Goal: Task Accomplishment & Management: Manage account settings

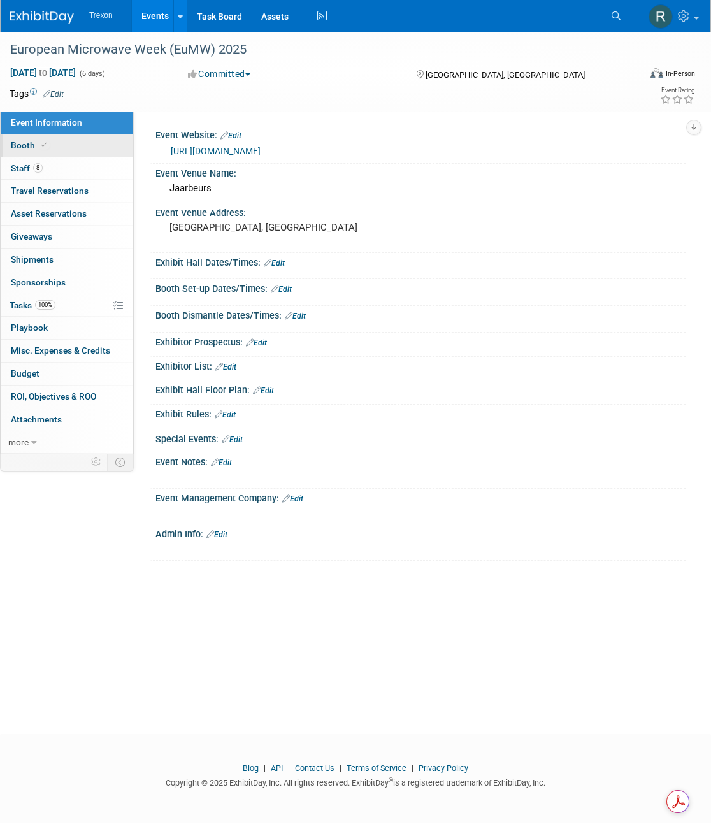
click at [25, 140] on span "Booth" at bounding box center [30, 145] width 39 height 10
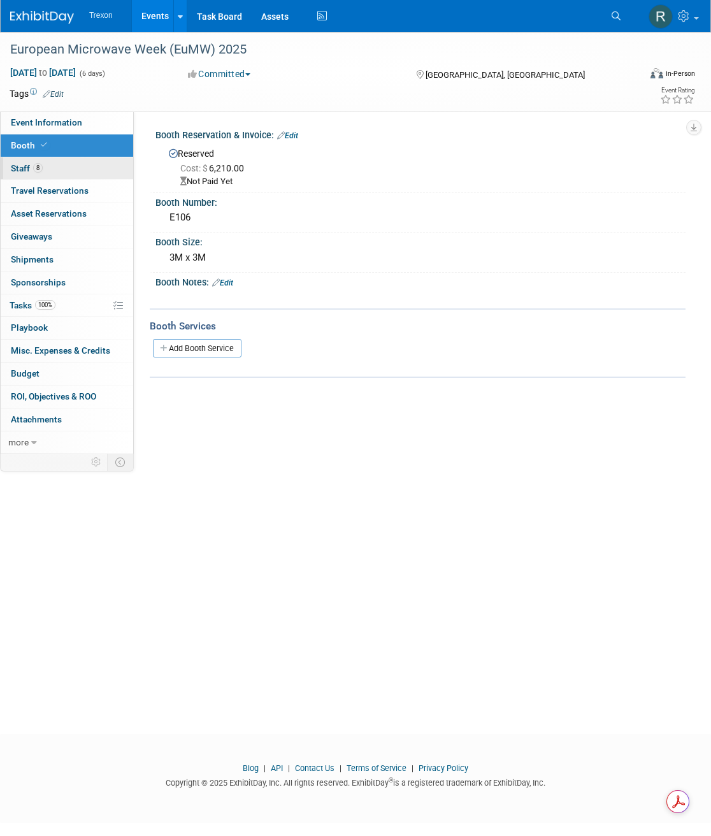
click at [24, 166] on span "Staff 8" at bounding box center [27, 168] width 32 height 10
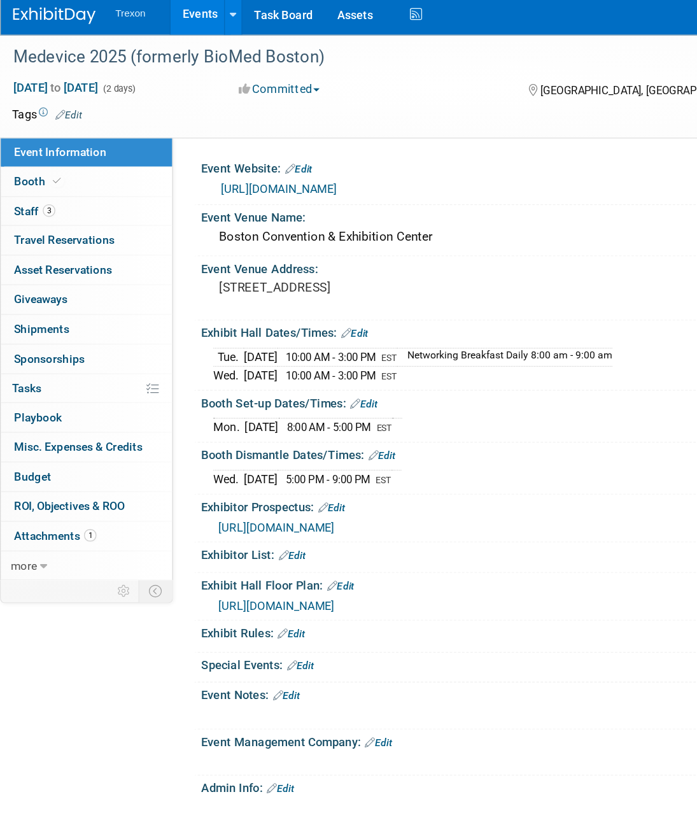
click at [153, 21] on link "Events" at bounding box center [155, 16] width 46 height 32
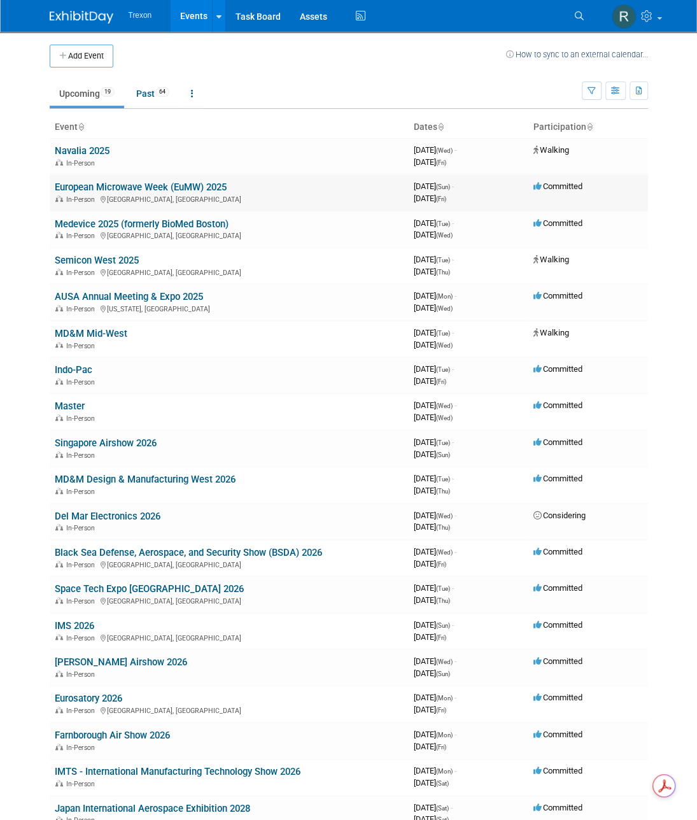
click at [110, 190] on link "European Microwave Week (EuMW) 2025" at bounding box center [141, 187] width 172 height 11
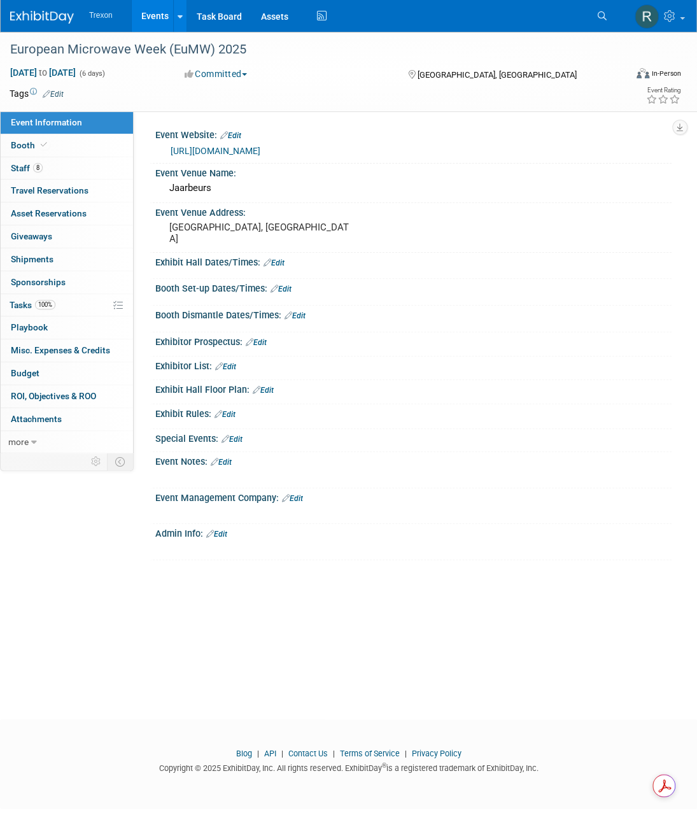
click at [236, 153] on link "https://www.eumweek.com/" at bounding box center [216, 151] width 90 height 10
click at [58, 170] on link "8 Staff 8" at bounding box center [67, 168] width 132 height 22
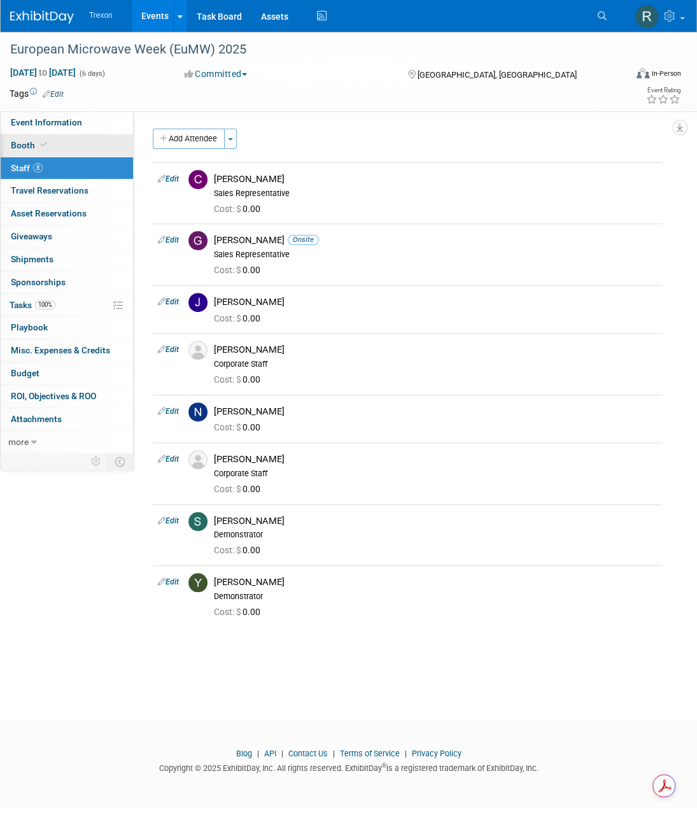
click at [50, 142] on link "Booth" at bounding box center [67, 145] width 132 height 22
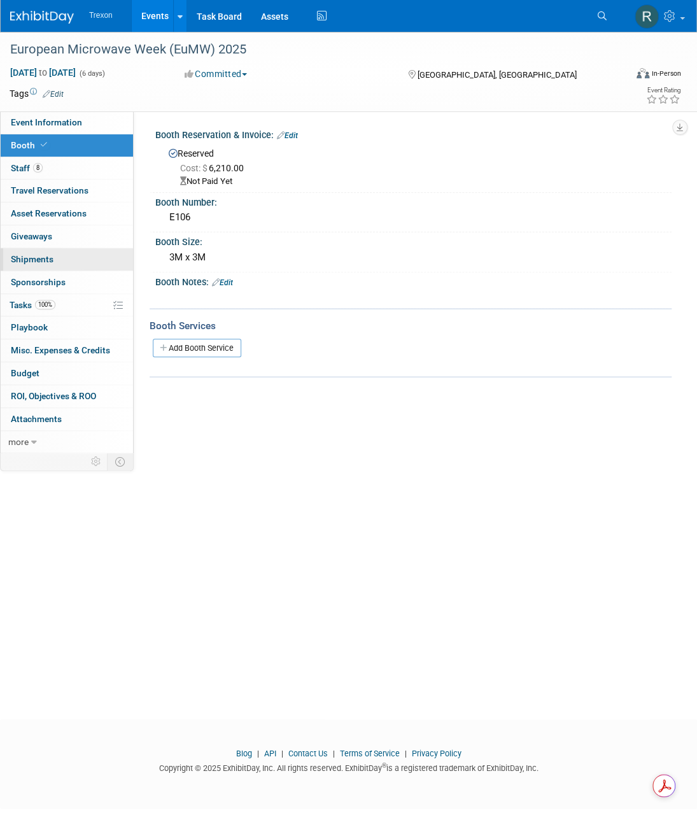
click at [93, 256] on link "0 Shipments 0" at bounding box center [67, 259] width 132 height 22
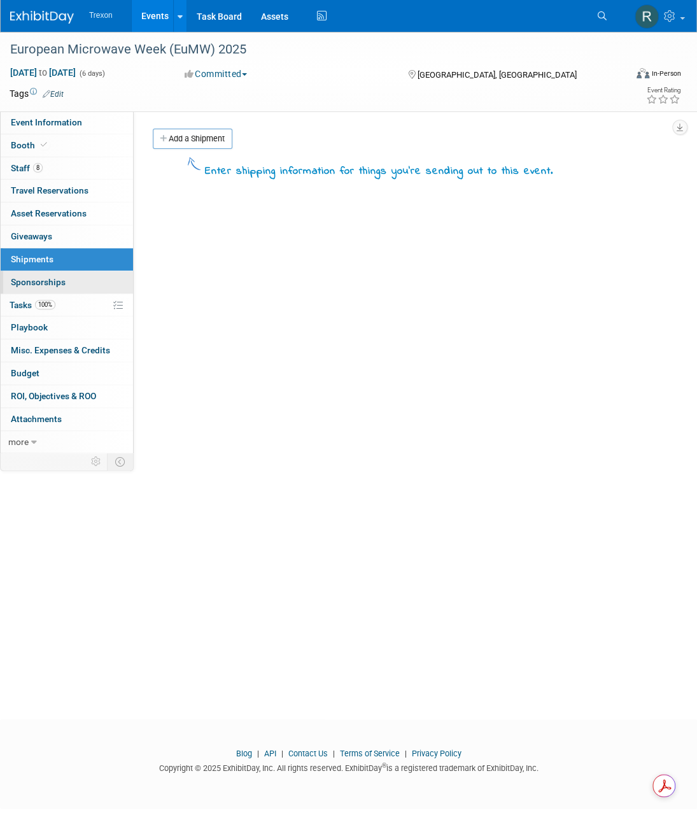
click at [87, 284] on link "0 Sponsorships 0" at bounding box center [67, 282] width 132 height 22
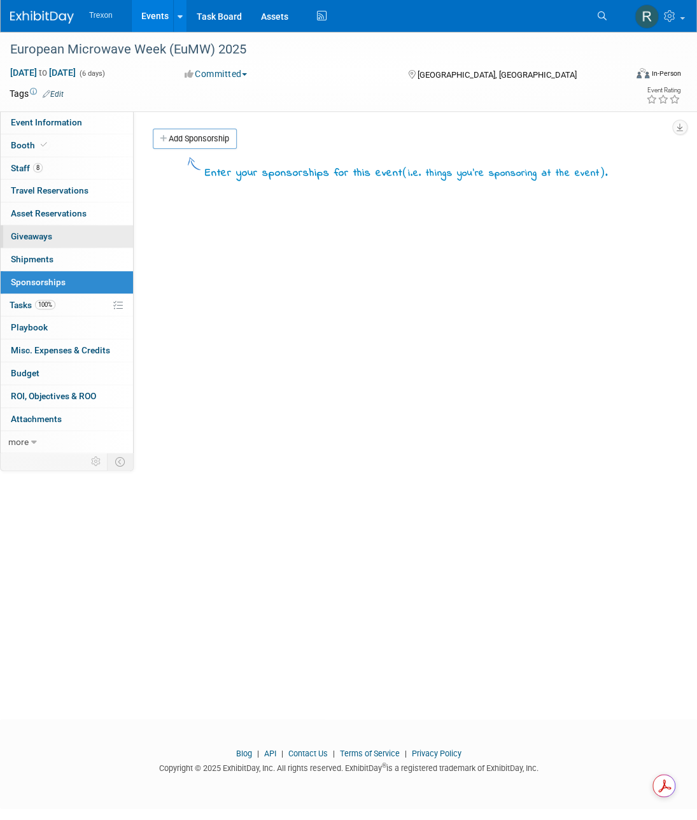
click at [80, 232] on link "0 Giveaways 0" at bounding box center [67, 236] width 132 height 22
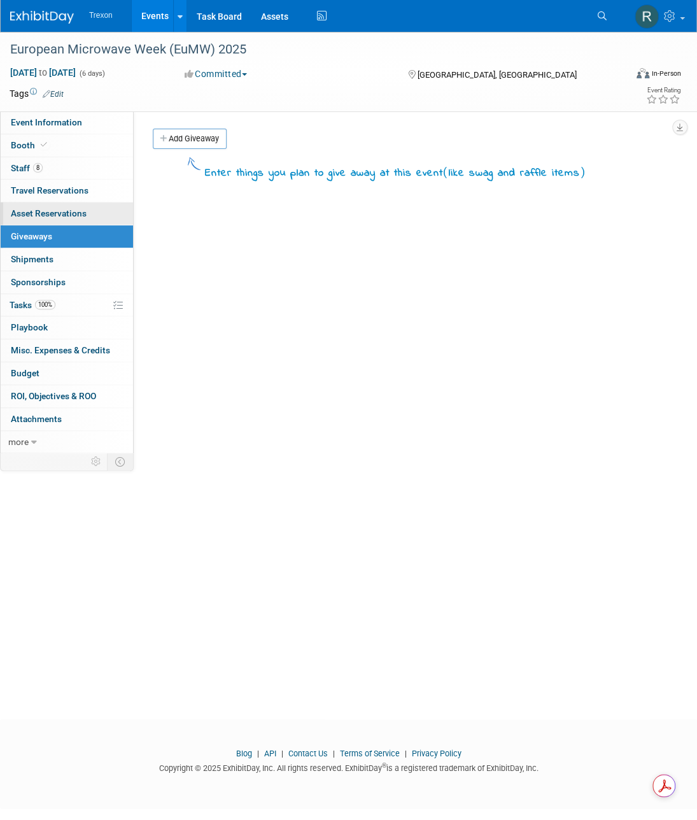
click at [80, 214] on span "Asset Reservations 0" at bounding box center [49, 213] width 76 height 10
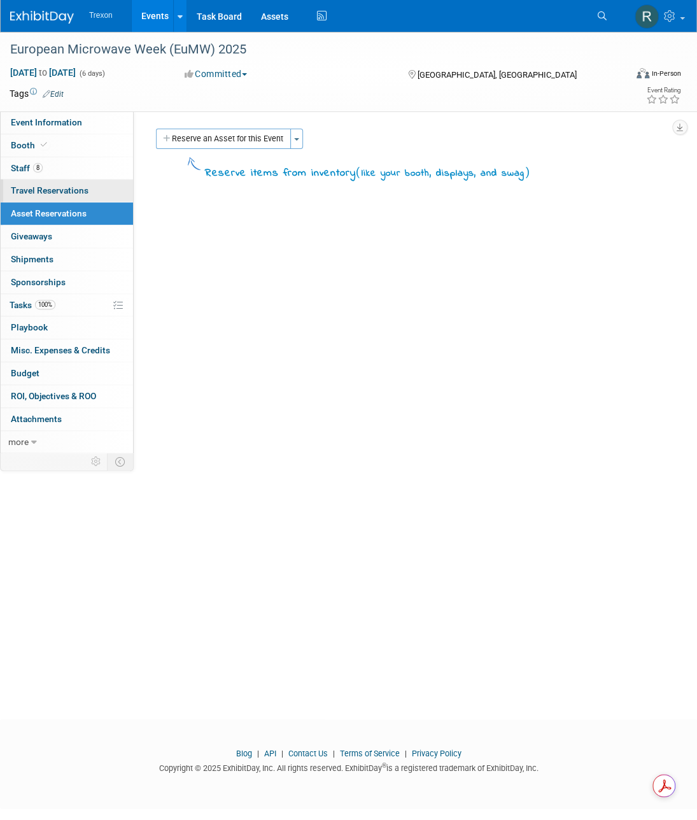
click at [83, 194] on span "Travel Reservations 0" at bounding box center [50, 190] width 78 height 10
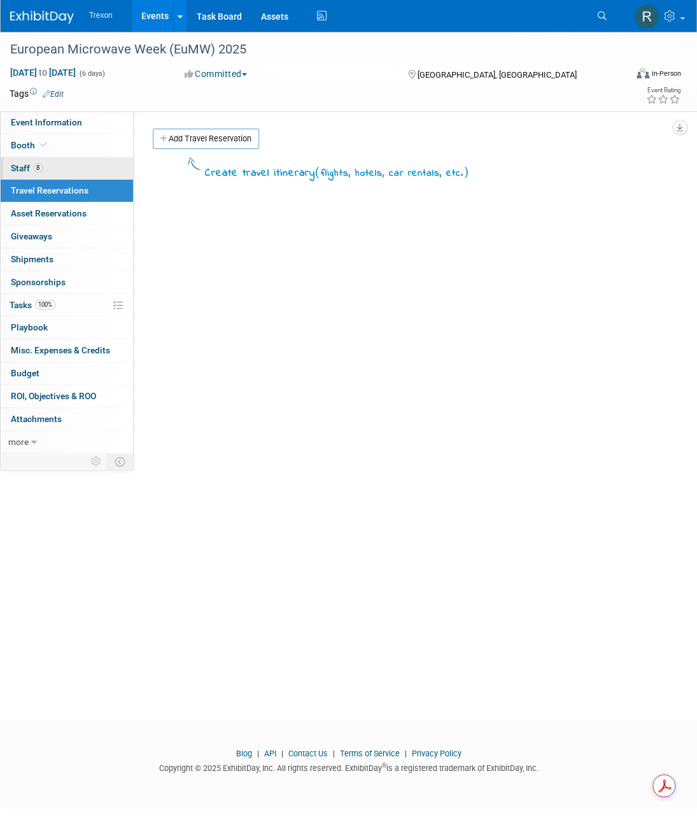
click at [83, 172] on link "8 Staff 8" at bounding box center [67, 168] width 132 height 22
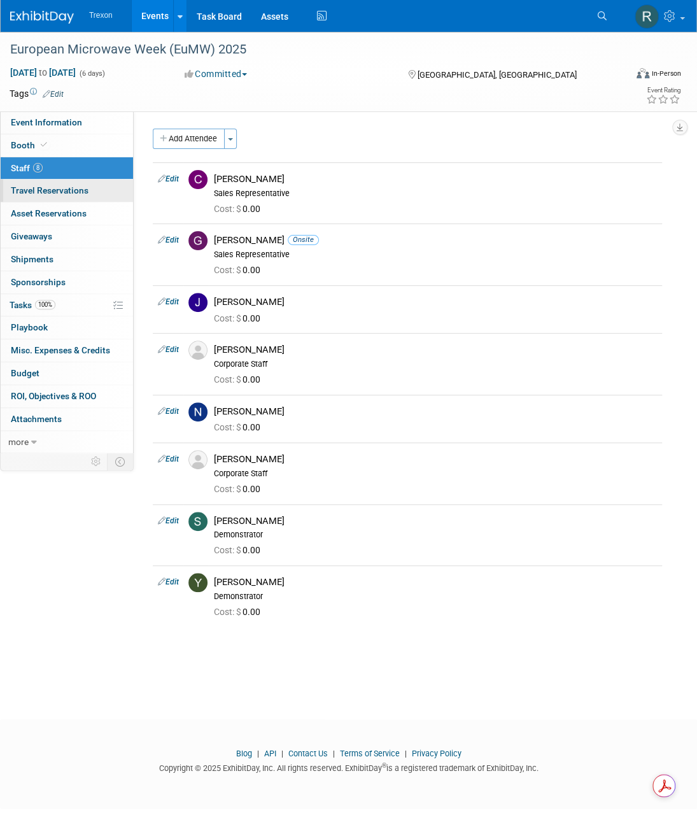
click at [75, 194] on span "Travel Reservations 0" at bounding box center [50, 190] width 78 height 10
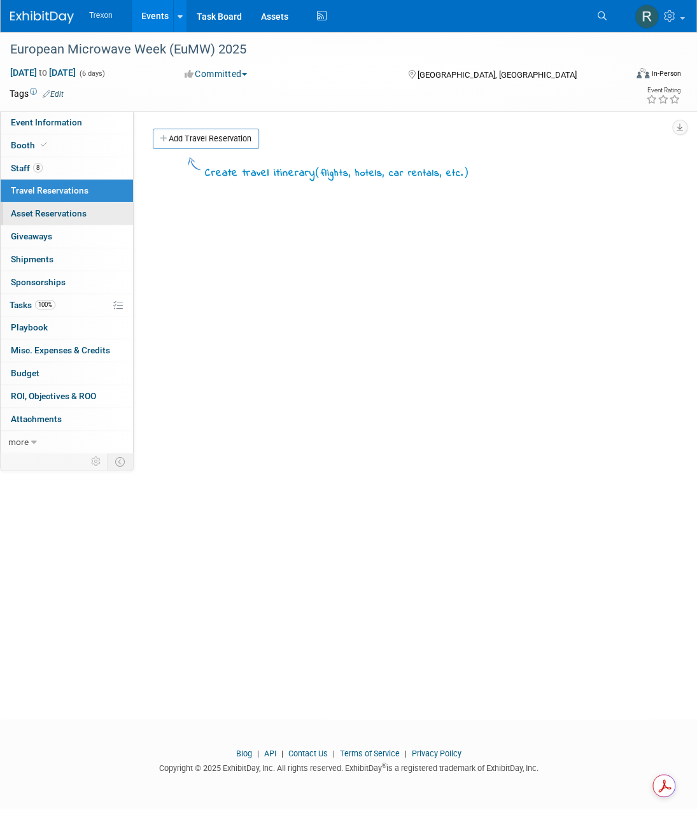
click at [75, 209] on span "Asset Reservations 0" at bounding box center [49, 213] width 76 height 10
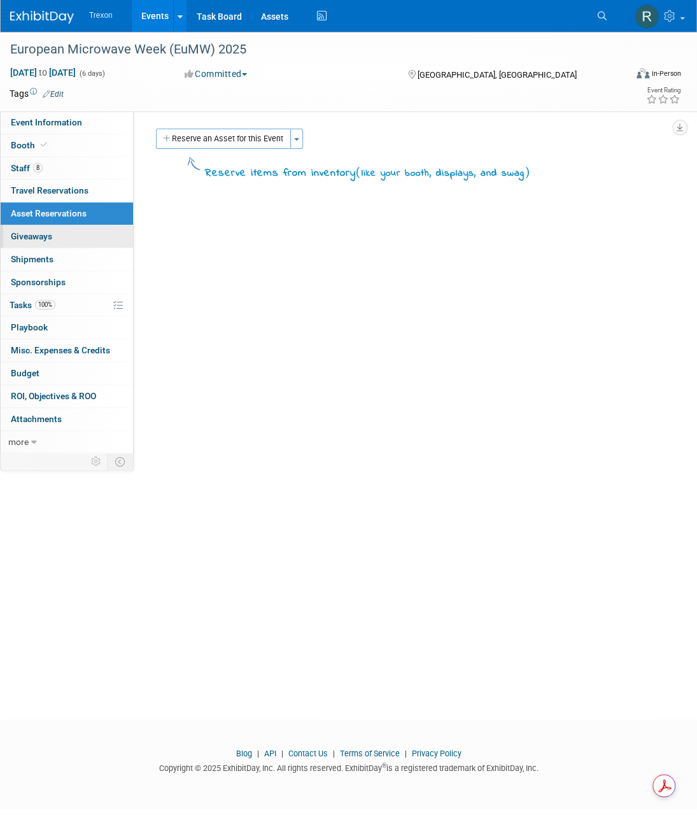
click at [74, 234] on link "0 Giveaways 0" at bounding box center [67, 236] width 132 height 22
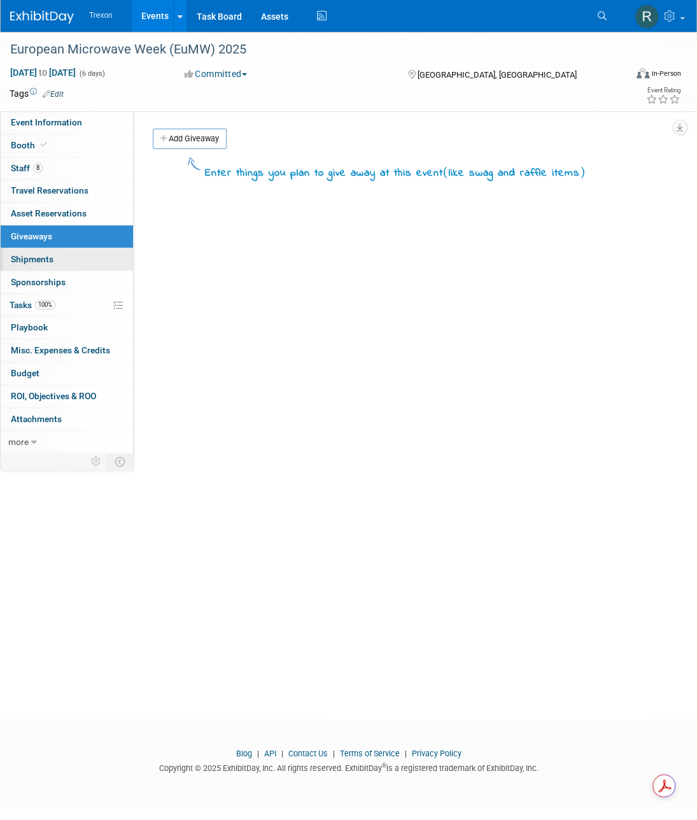
click at [75, 268] on link "0 Shipments 0" at bounding box center [67, 259] width 132 height 22
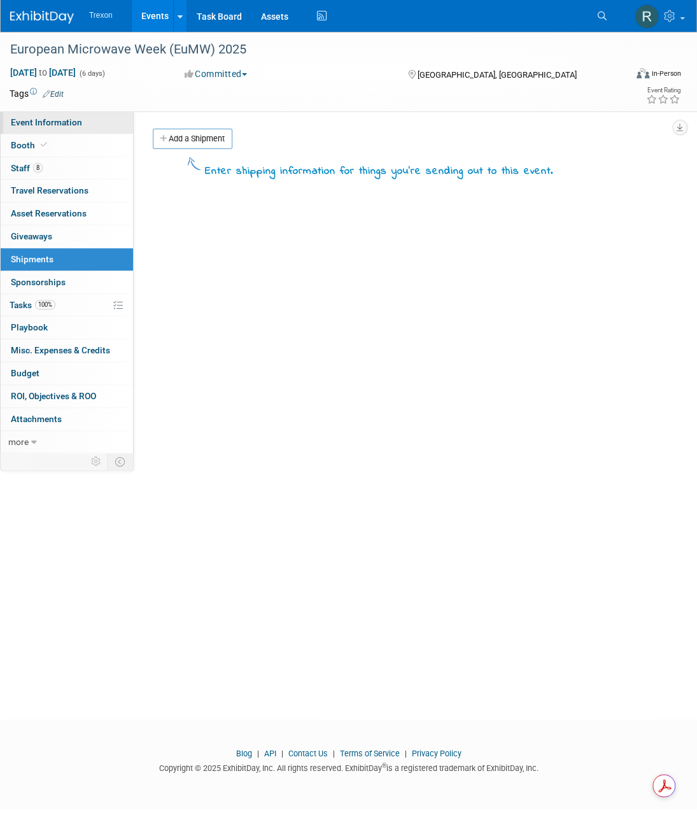
click at [35, 118] on span "Event Information" at bounding box center [46, 122] width 71 height 10
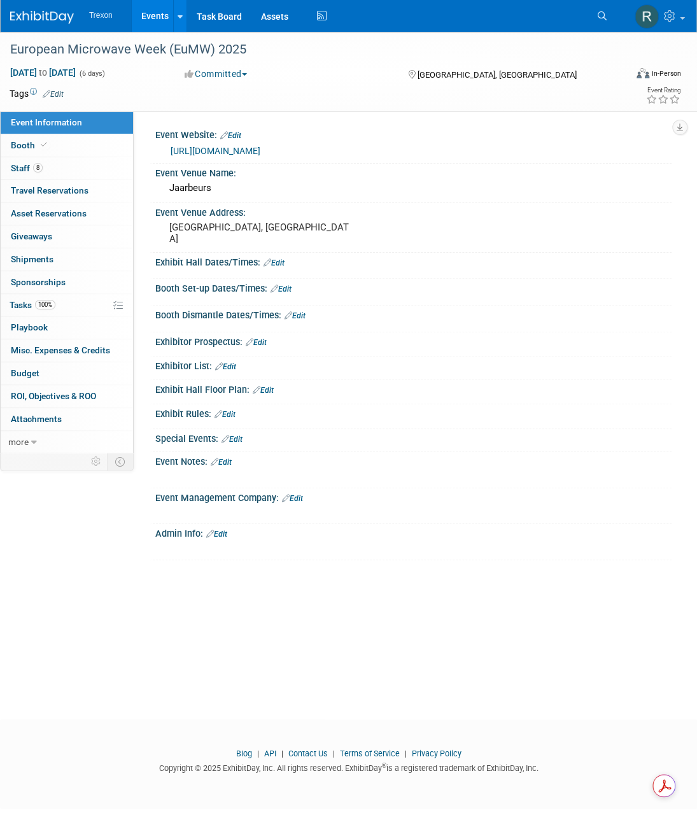
click at [277, 262] on link "Edit" at bounding box center [274, 263] width 21 height 9
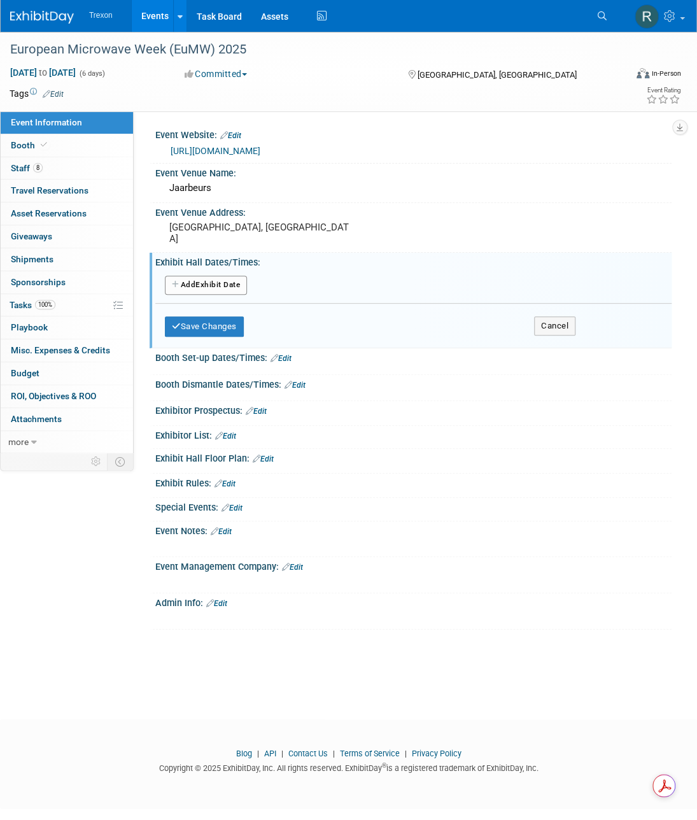
click at [210, 285] on button "Add Another Exhibit Date" at bounding box center [206, 285] width 82 height 19
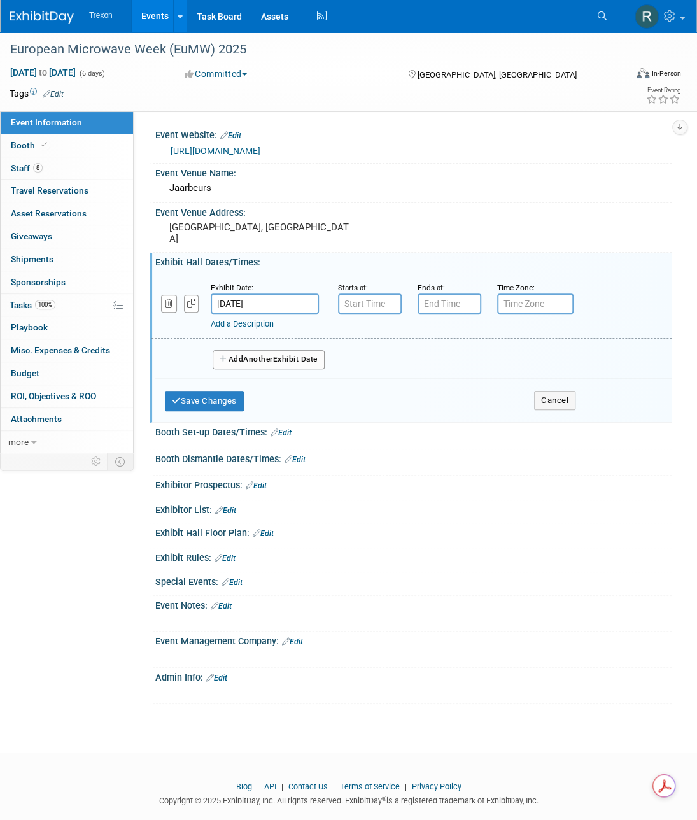
click at [283, 300] on input "Sep 21, 2025" at bounding box center [265, 304] width 108 height 20
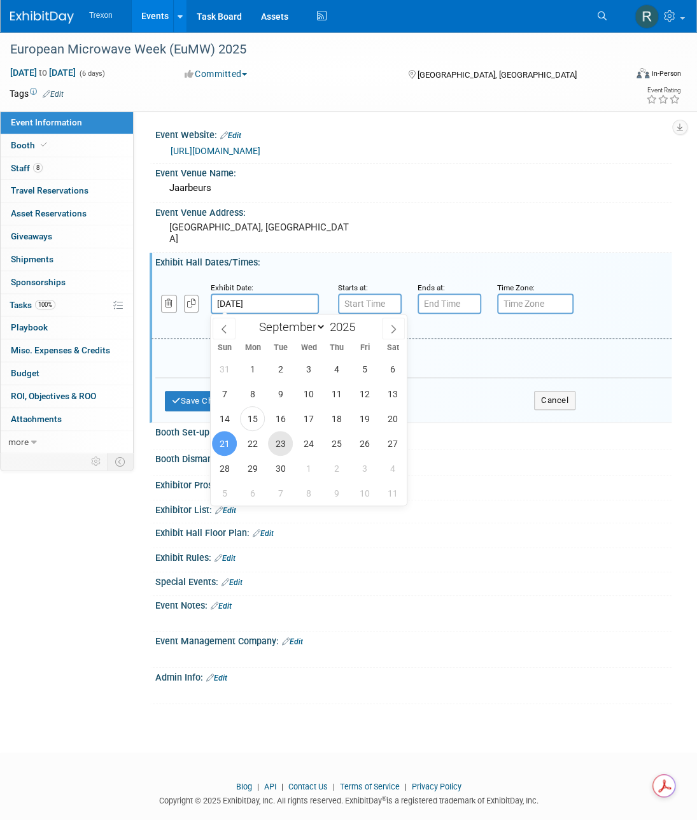
click at [281, 445] on span "23" at bounding box center [280, 443] width 25 height 25
type input "Sep 23, 2025"
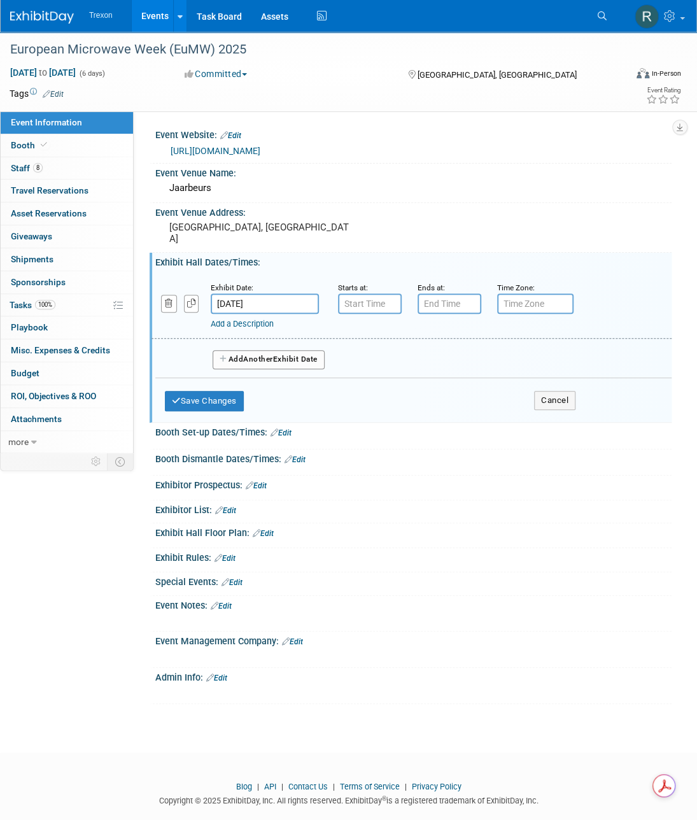
click at [257, 362] on span "Another" at bounding box center [258, 359] width 30 height 9
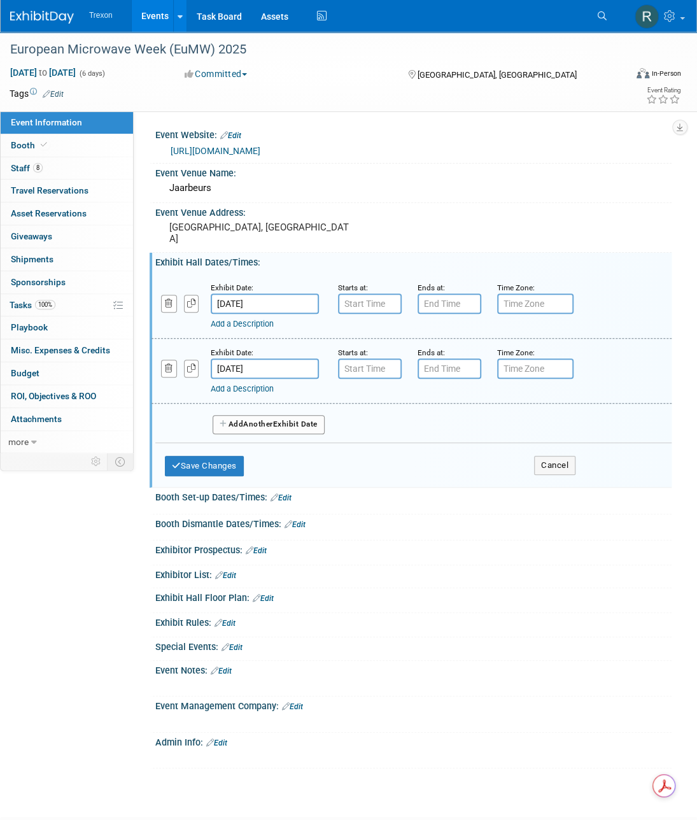
click at [259, 420] on span "Another" at bounding box center [258, 424] width 30 height 9
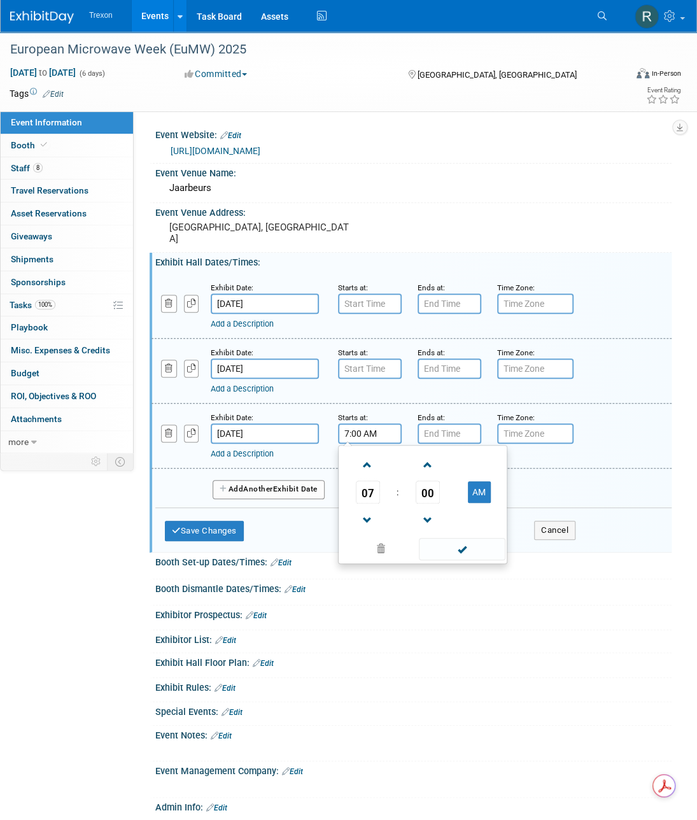
click at [380, 438] on input "7:00 AM" at bounding box center [370, 434] width 64 height 20
click at [369, 461] on span at bounding box center [368, 465] width 22 height 22
click at [427, 466] on span at bounding box center [428, 465] width 22 height 22
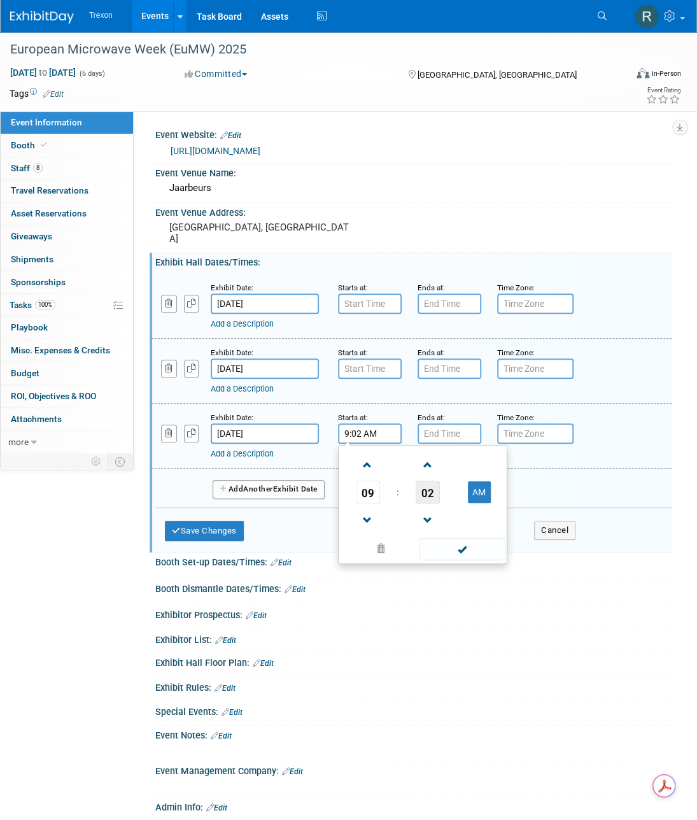
click at [433, 497] on span "02" at bounding box center [428, 492] width 24 height 23
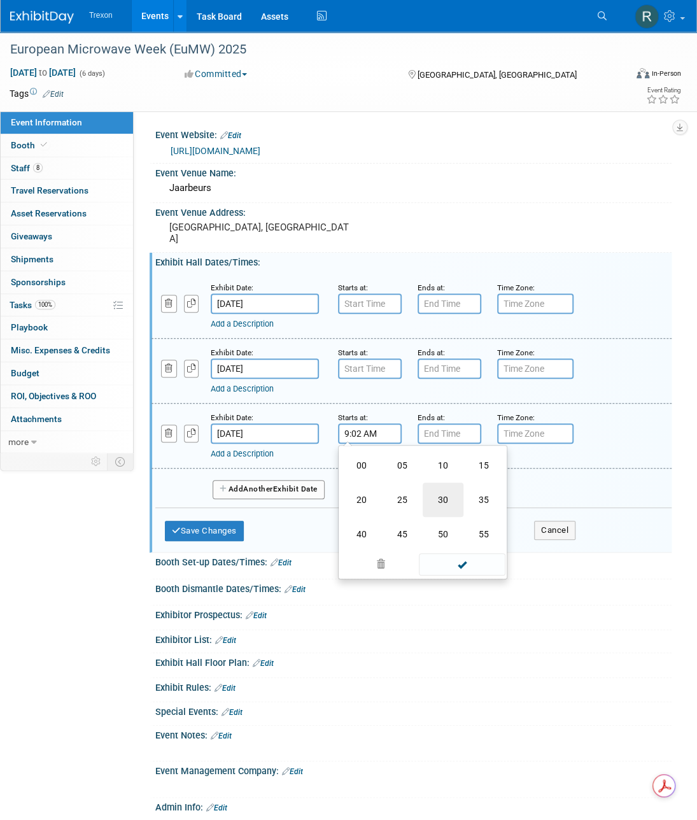
click at [439, 503] on td "30" at bounding box center [443, 500] width 41 height 34
type input "9:30 AM"
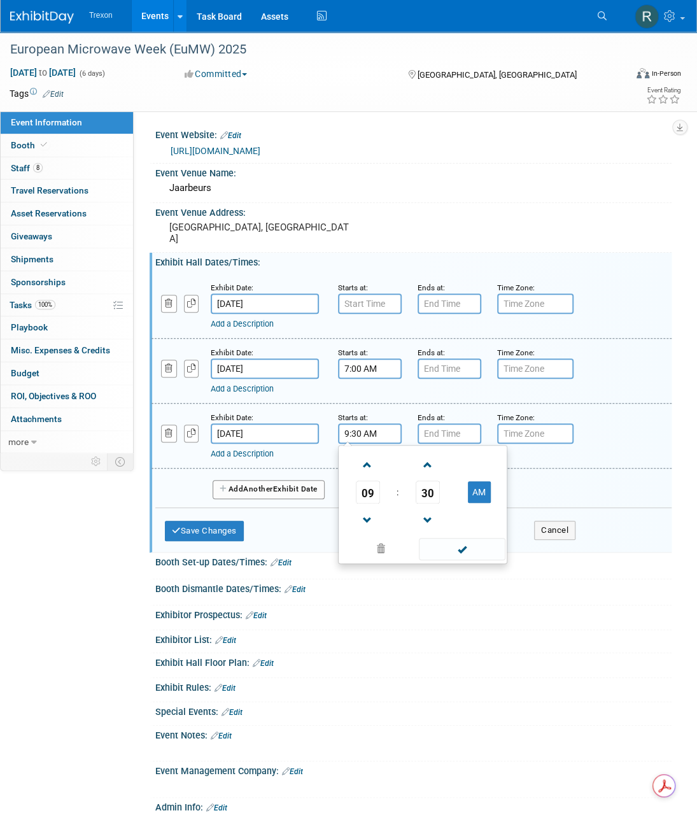
click at [360, 371] on input "7:00 AM" at bounding box center [370, 369] width 64 height 20
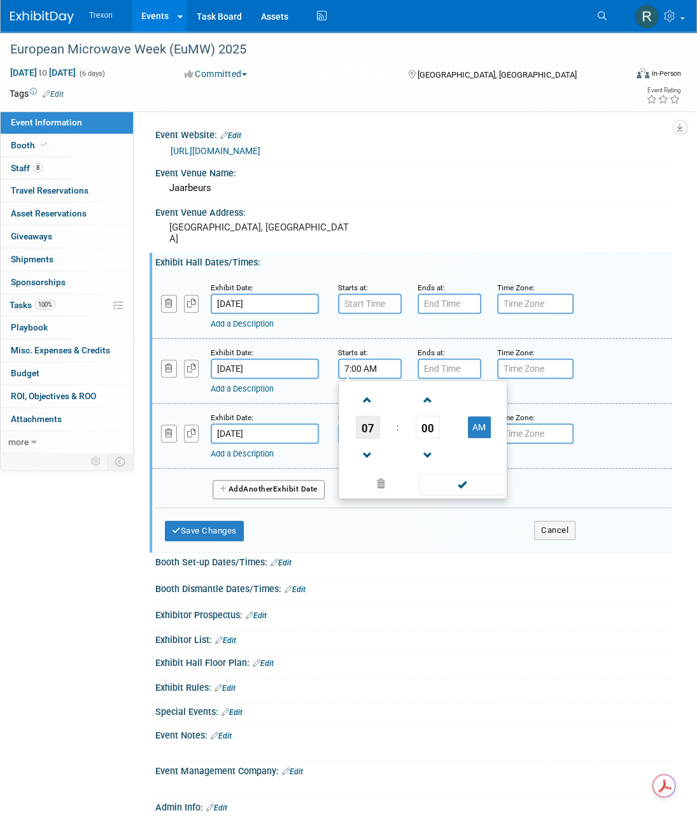
click at [368, 427] on span "07" at bounding box center [368, 427] width 24 height 23
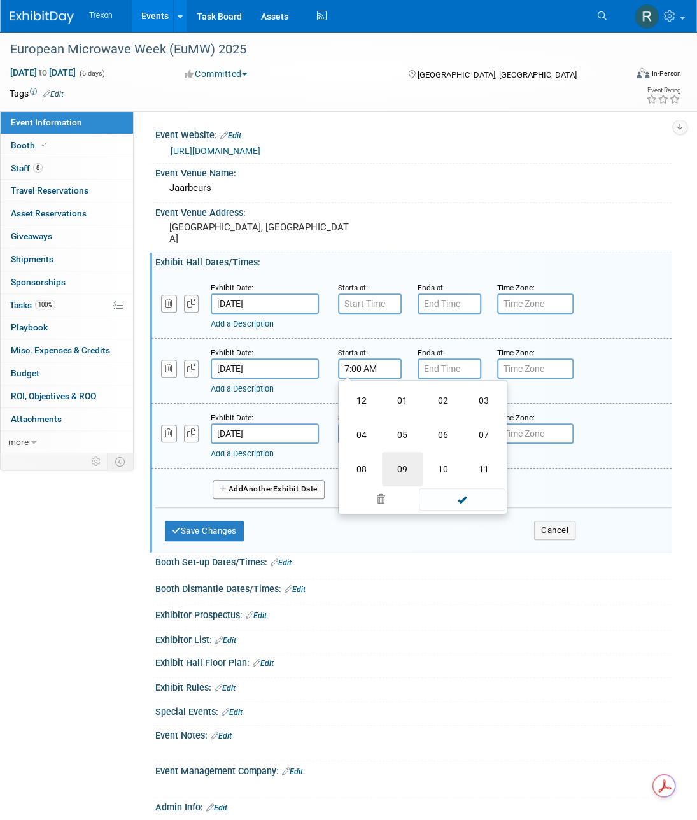
click at [411, 463] on td "09" at bounding box center [402, 469] width 41 height 34
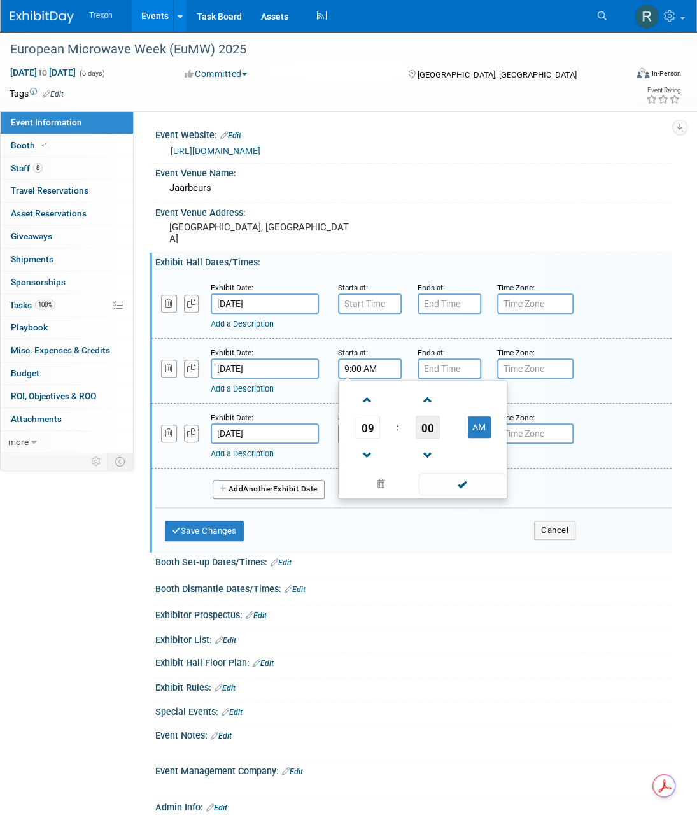
click at [427, 427] on span "00" at bounding box center [428, 427] width 24 height 23
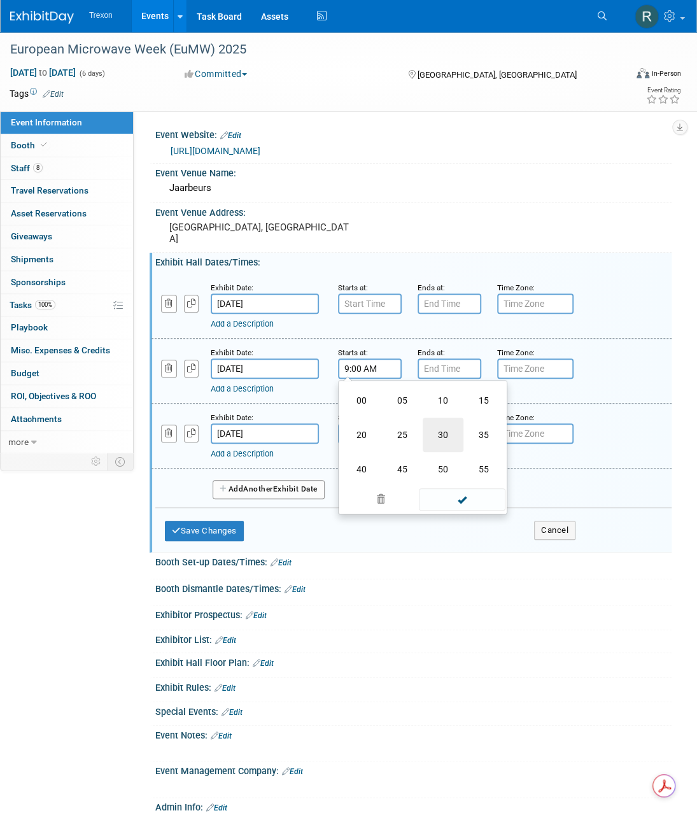
click at [437, 435] on td "30" at bounding box center [443, 435] width 41 height 34
type input "9:30 AM"
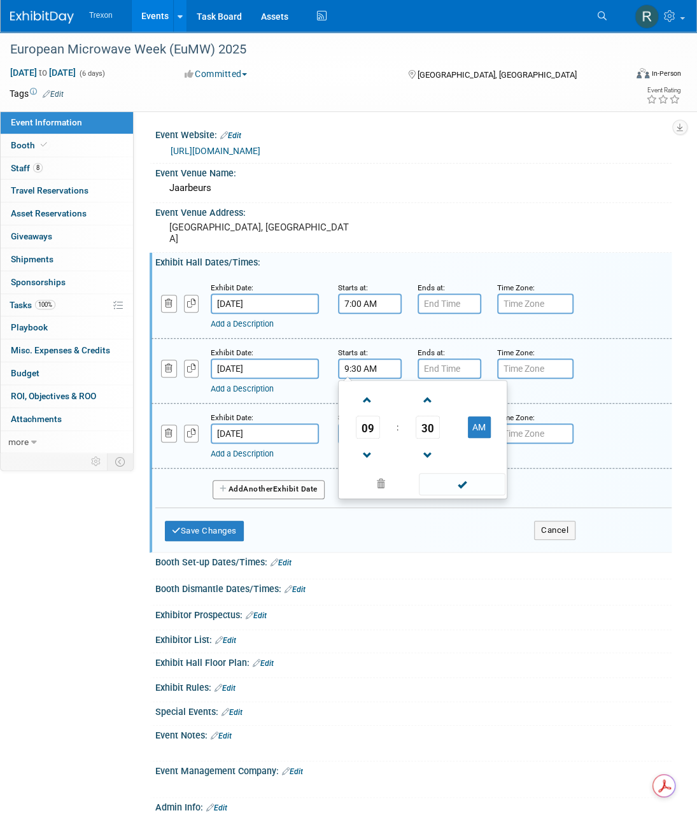
click at [354, 301] on input "7:00 AM" at bounding box center [370, 304] width 64 height 20
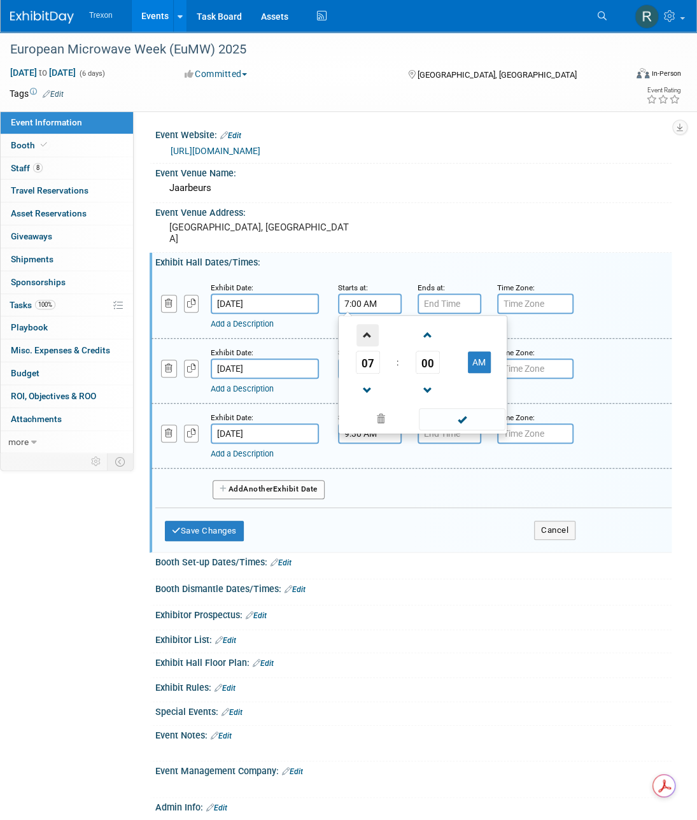
click at [367, 336] on span at bounding box center [368, 335] width 22 height 22
click at [434, 365] on span "00" at bounding box center [428, 362] width 24 height 23
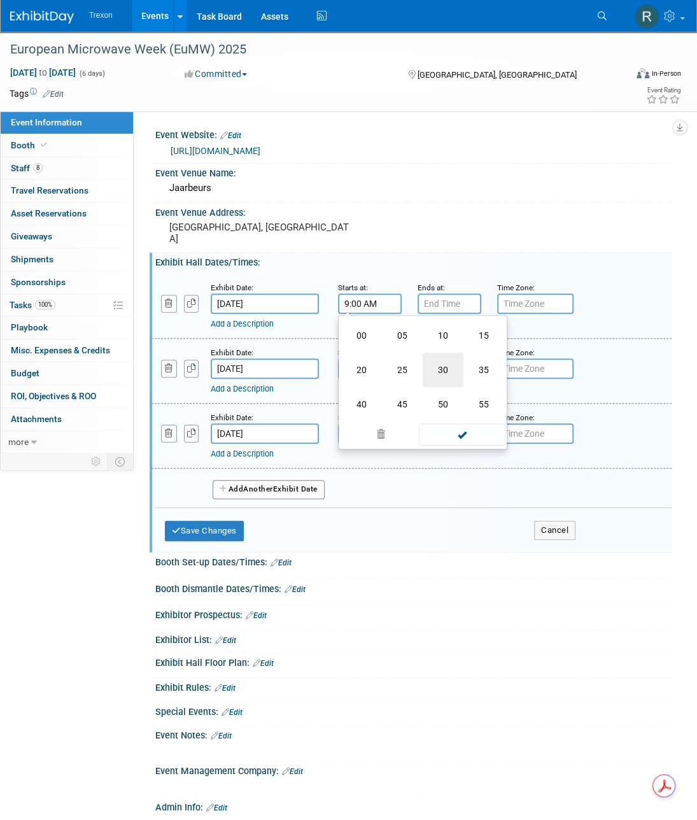
click at [450, 362] on td "30" at bounding box center [443, 370] width 41 height 34
type input "9:30 AM"
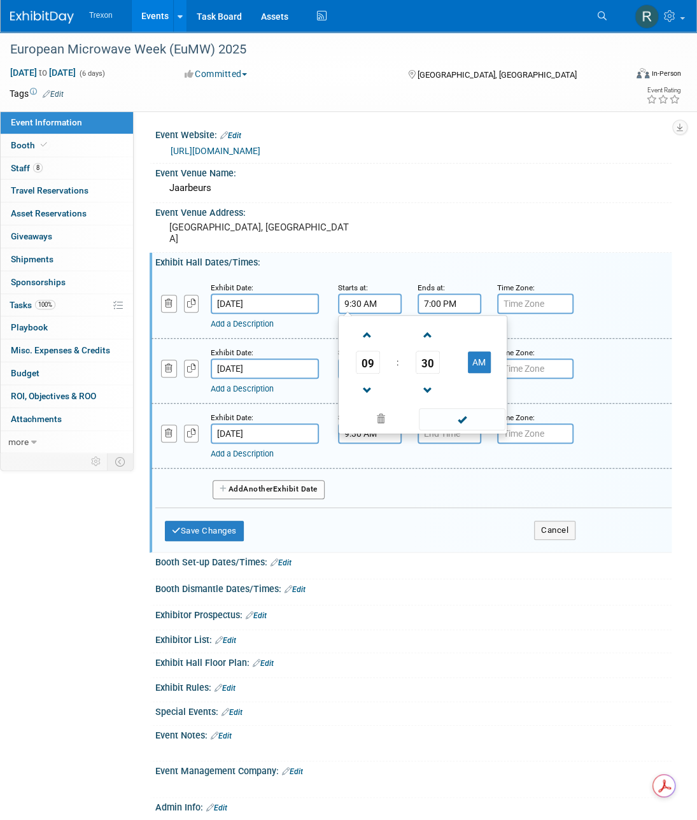
click at [435, 303] on input "7:00 PM" at bounding box center [450, 304] width 64 height 20
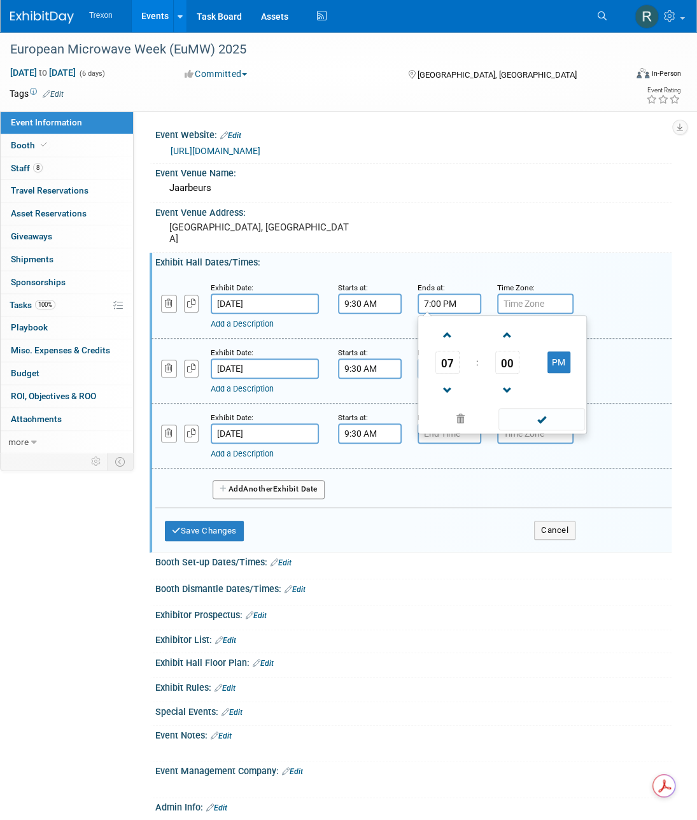
click at [425, 307] on input "7:00 PM" at bounding box center [450, 304] width 64 height 20
click at [426, 303] on input "7:00 PM" at bounding box center [450, 304] width 64 height 20
click at [450, 394] on span at bounding box center [447, 391] width 22 height 22
type input "6:00 PM"
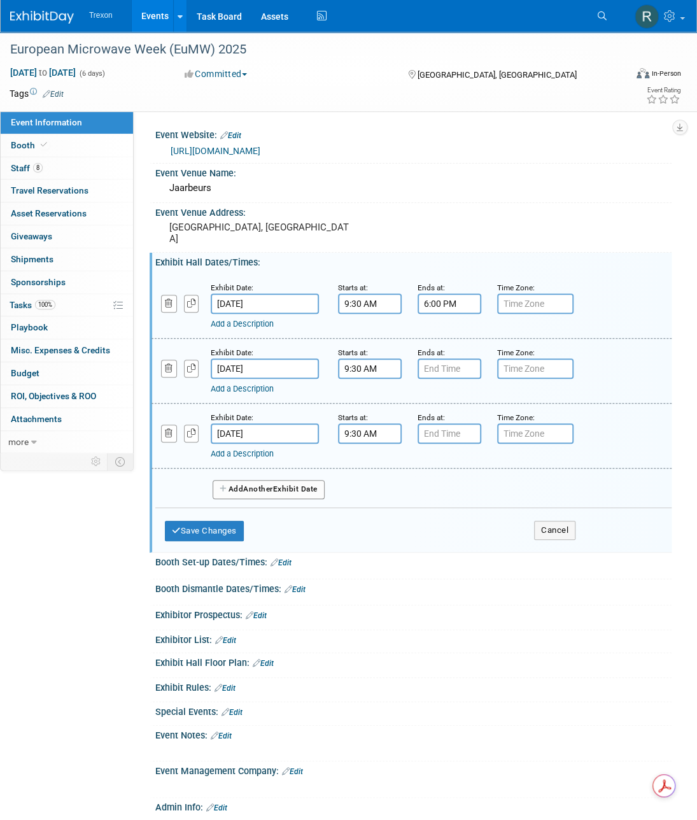
click at [469, 264] on div "Exhibit Hall Dates/Times: Edit" at bounding box center [413, 261] width 517 height 16
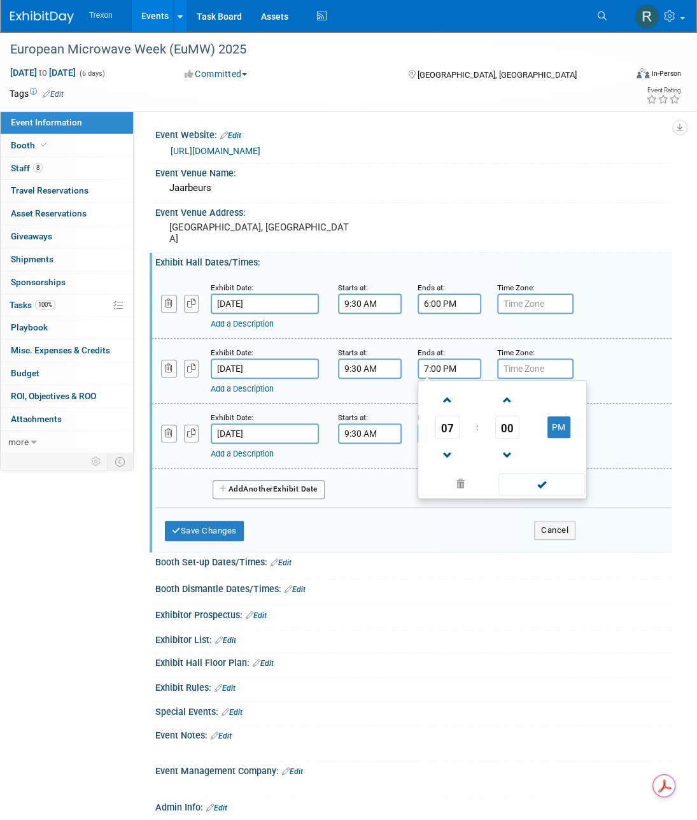
click at [454, 373] on input "7:00 PM" at bounding box center [450, 369] width 64 height 20
click at [427, 369] on input "7:00 PM" at bounding box center [450, 369] width 64 height 20
click at [436, 368] on input "5:00 PM" at bounding box center [450, 369] width 64 height 20
type input "5:30 PM"
click at [529, 364] on input "text" at bounding box center [535, 369] width 76 height 20
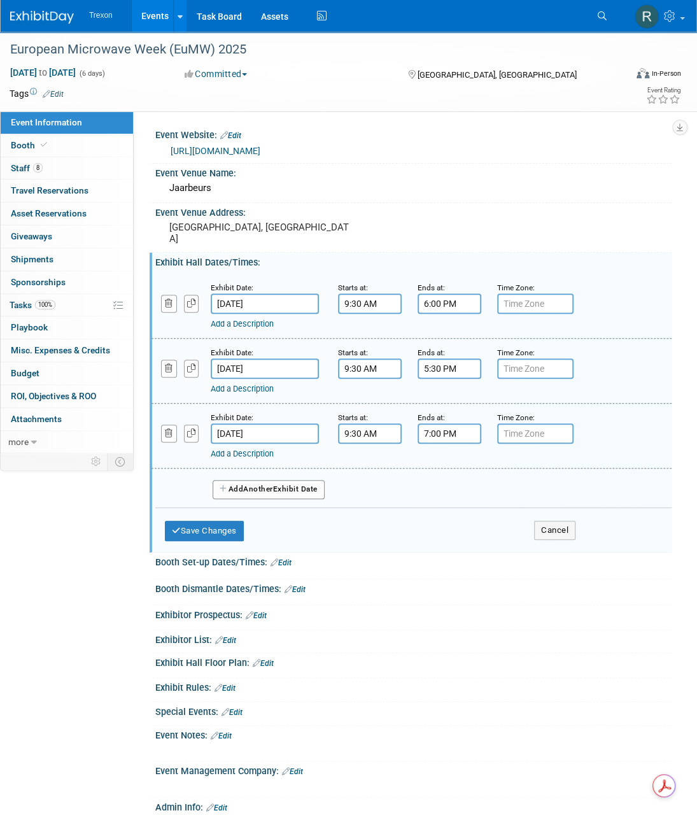
click at [441, 436] on input "7:00 PM" at bounding box center [450, 434] width 64 height 20
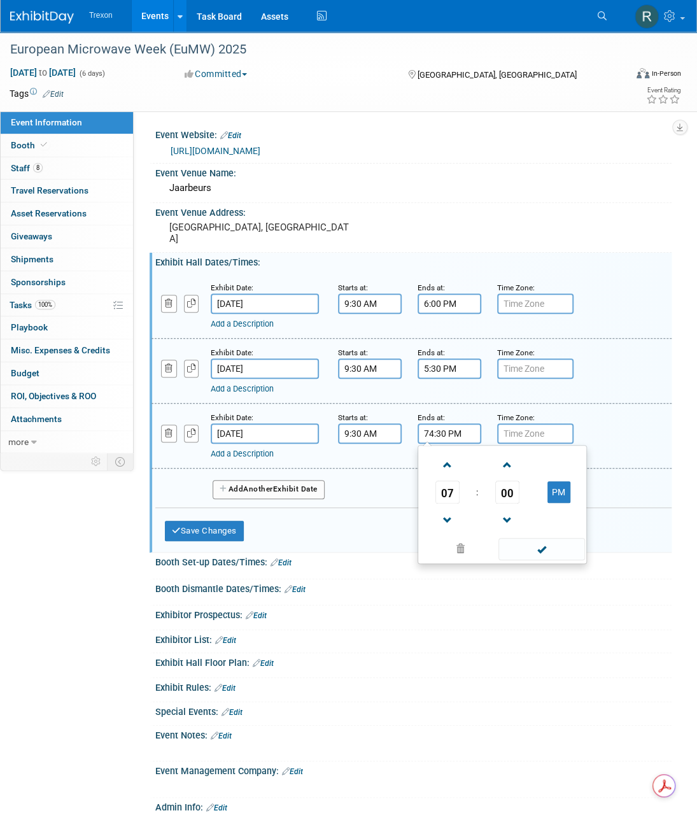
click at [429, 435] on input "74:30 PM" at bounding box center [450, 434] width 64 height 20
click at [529, 552] on span at bounding box center [542, 549] width 86 height 22
type input "4:30 PM"
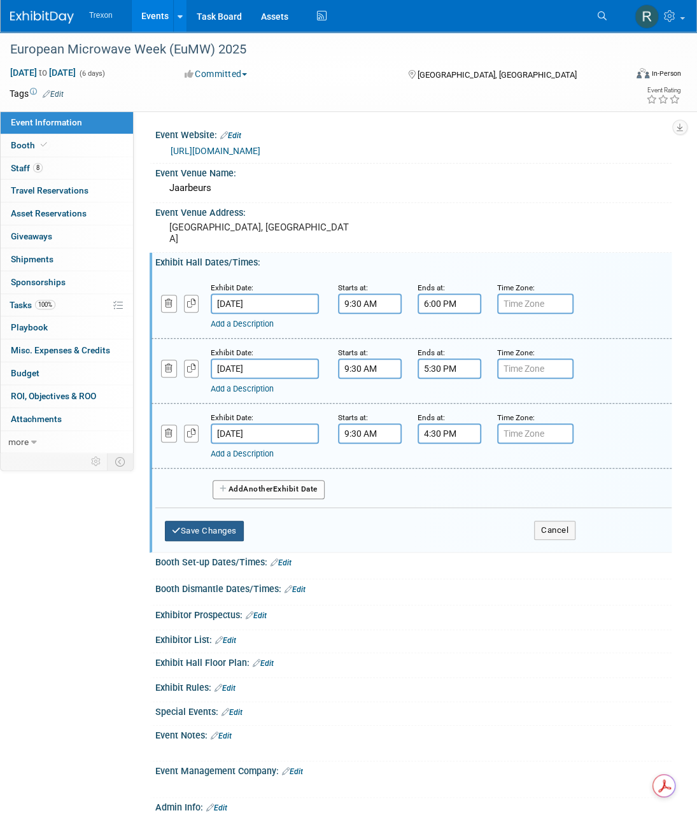
click at [231, 529] on button "Save Changes" at bounding box center [204, 531] width 79 height 20
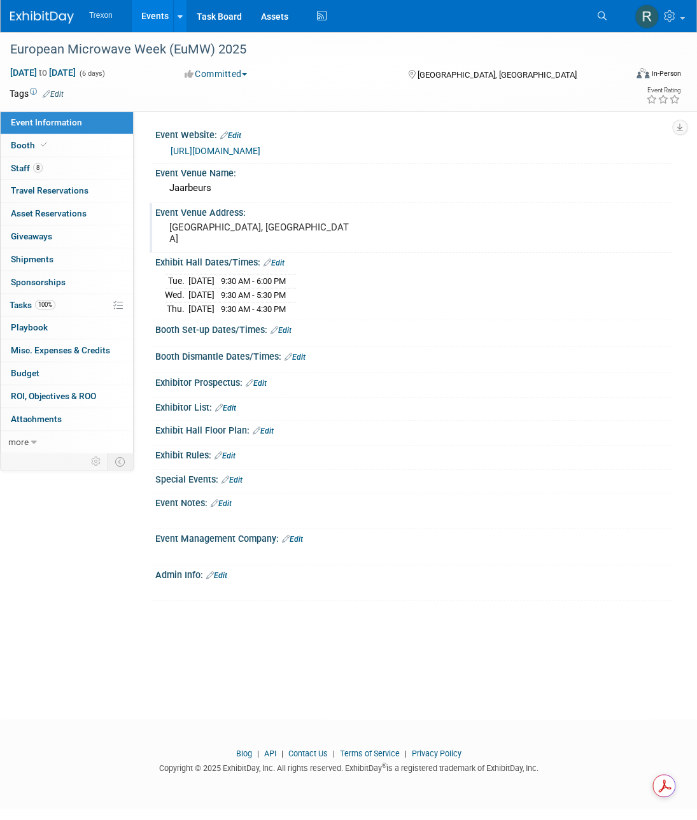
click at [217, 226] on pre "Utrecht, the Netherlands" at bounding box center [262, 233] width 187 height 23
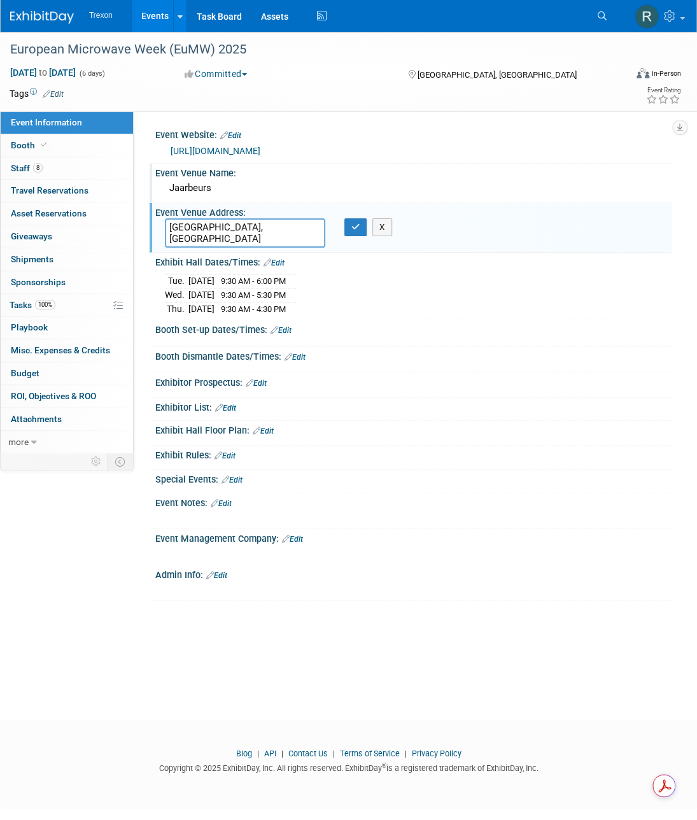
click at [214, 190] on div "Jaarbeurs" at bounding box center [413, 188] width 497 height 20
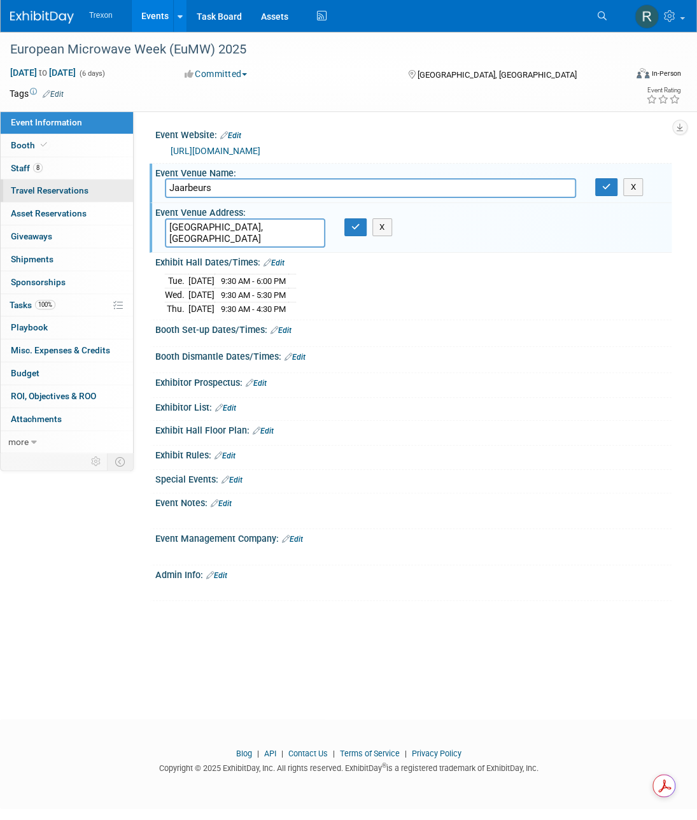
drag, startPoint x: 238, startPoint y: 190, endPoint x: 120, endPoint y: 190, distance: 118.5
click at [120, 190] on div "Event Information Event Info Booth Booth 8 Staff 8 Staff 0 Travel Reservations …" at bounding box center [348, 316] width 697 height 569
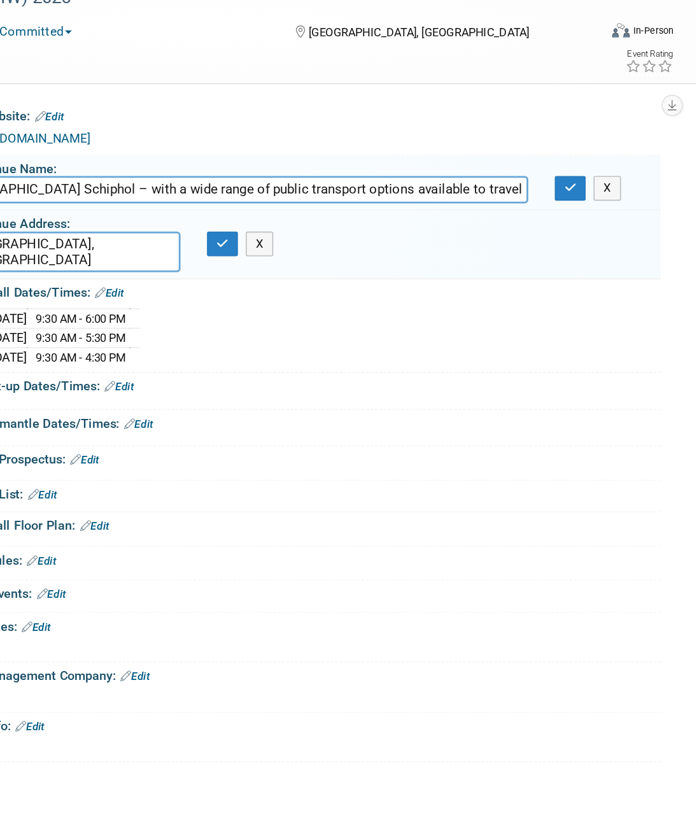
scroll to position [0, 413]
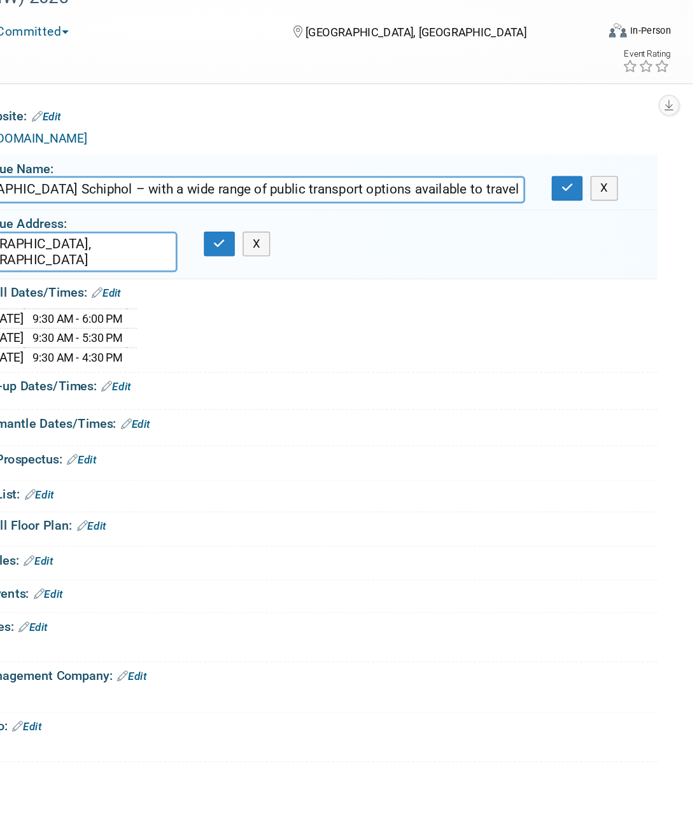
drag, startPoint x: 174, startPoint y: 190, endPoint x: 660, endPoint y: 200, distance: 486.1
click at [660, 200] on div "Event Venue Name: Jaarbeurs Jaarbeurs Convention Centre, Jaarbeursplein 6, 3521…" at bounding box center [411, 184] width 522 height 40
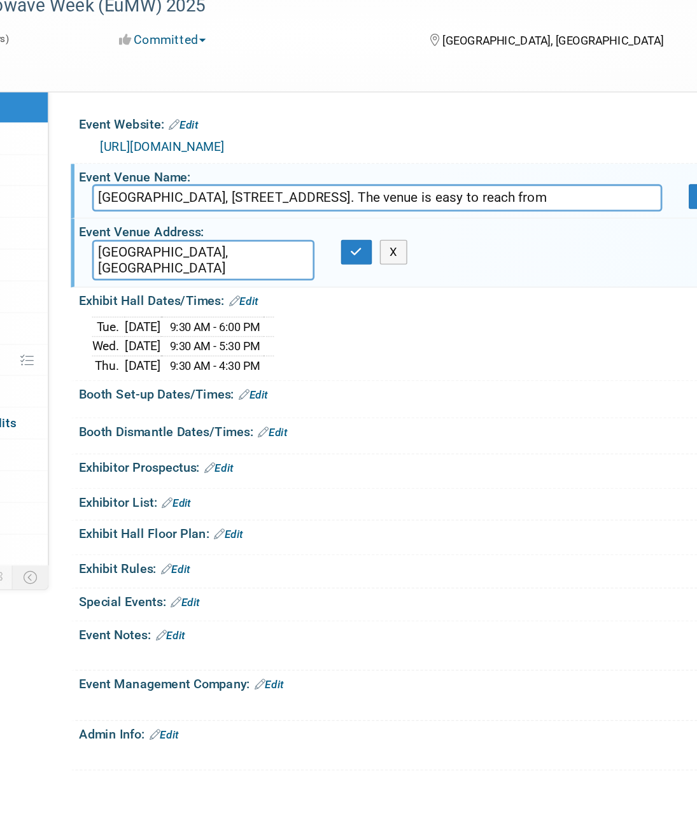
drag, startPoint x: 287, startPoint y: 190, endPoint x: 432, endPoint y: 189, distance: 145.2
click at [432, 189] on input "Jaarbeurs Convention Centre, Jaarbeursplein 6, 3521 AL Utrecht. The venue is ea…" at bounding box center [370, 188] width 411 height 20
type input "Jaarbeurs Convention Centre, Jaarbeursplein 6, 3521 AL Utrecht. The venue is ea…"
drag, startPoint x: 286, startPoint y: 228, endPoint x: 163, endPoint y: 225, distance: 122.9
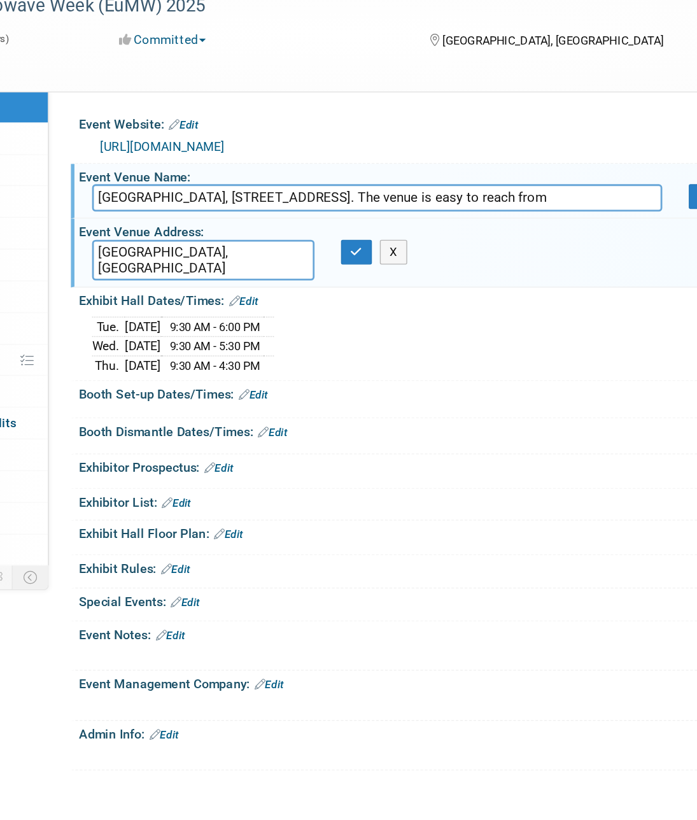
click at [162, 225] on div "Utrecht, the Netherlands" at bounding box center [245, 232] width 180 height 29
paste textarea "Jaarbeursplein 6, 3521 AL Utrecht."
type textarea "Jaarbeursplein 6, 3521 AL Utrecht."
drag, startPoint x: 296, startPoint y: 191, endPoint x: 574, endPoint y: 184, distance: 277.8
click at [574, 184] on input "Jaarbeurs Convention Centre, Jaarbeursplein 6, 3521 AL Utrecht. The venue is ea…" at bounding box center [370, 188] width 411 height 20
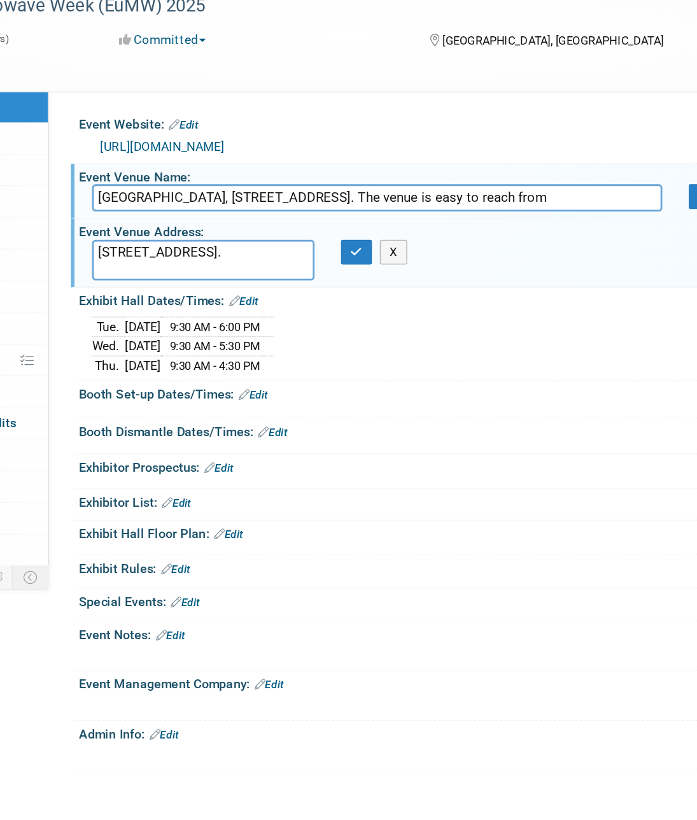
drag, startPoint x: 296, startPoint y: 192, endPoint x: 474, endPoint y: 203, distance: 178.0
click at [474, 203] on div "Event Website: Edit https://www.eumweek.com/ Event Venue Name: Jaarbeurs X" at bounding box center [408, 363] width 510 height 476
drag, startPoint x: 568, startPoint y: 190, endPoint x: 292, endPoint y: 193, distance: 275.8
click at [292, 193] on input "Jaarbeurs Convention Centre, Jaarbeursplein 6, 3521 AL Utrecht. The venue is ea…" at bounding box center [370, 188] width 411 height 20
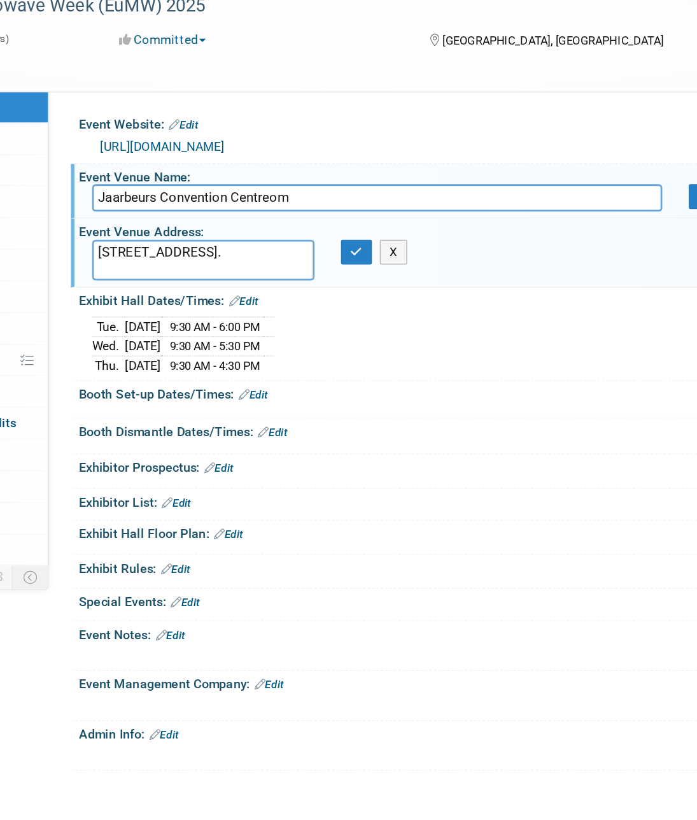
scroll to position [0, 0]
click at [325, 189] on input "Jaarbeurs Convention Centreom" at bounding box center [370, 188] width 411 height 20
type input "Jaarbeurs Convention Centre"
click at [359, 231] on button "button" at bounding box center [356, 227] width 23 height 18
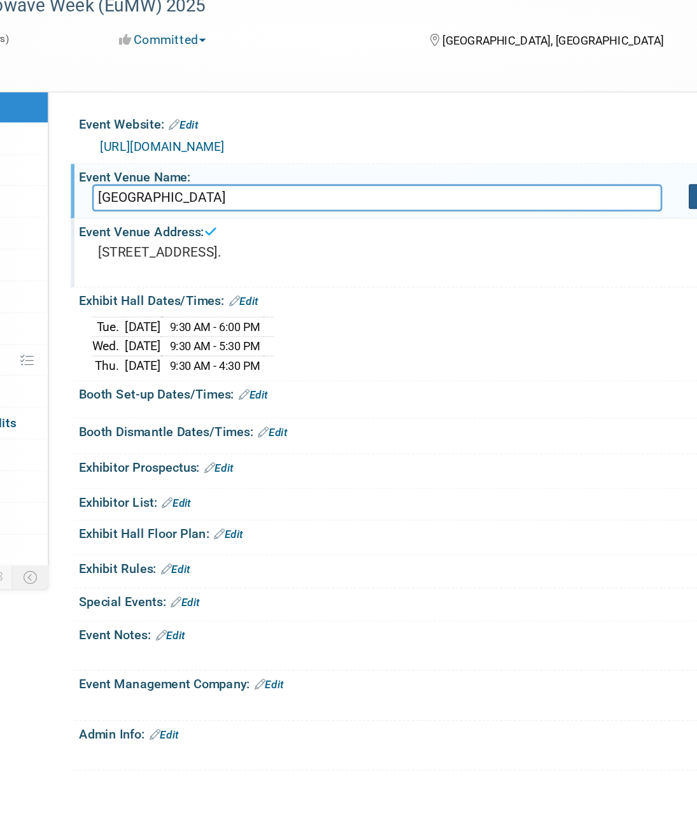
click at [596, 192] on button "button" at bounding box center [607, 187] width 23 height 18
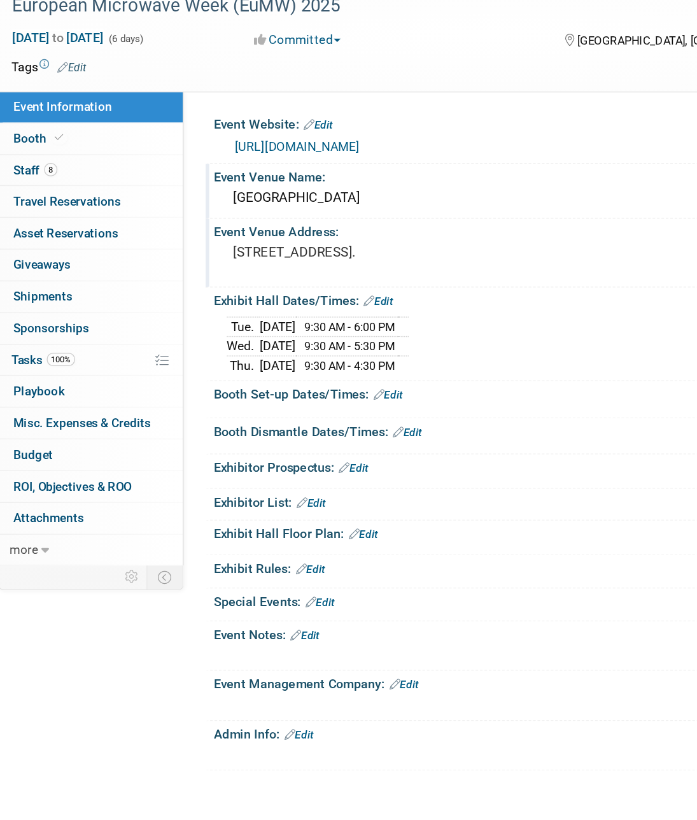
click at [305, 190] on div "Jaarbeurs Convention Centre" at bounding box center [413, 188] width 497 height 20
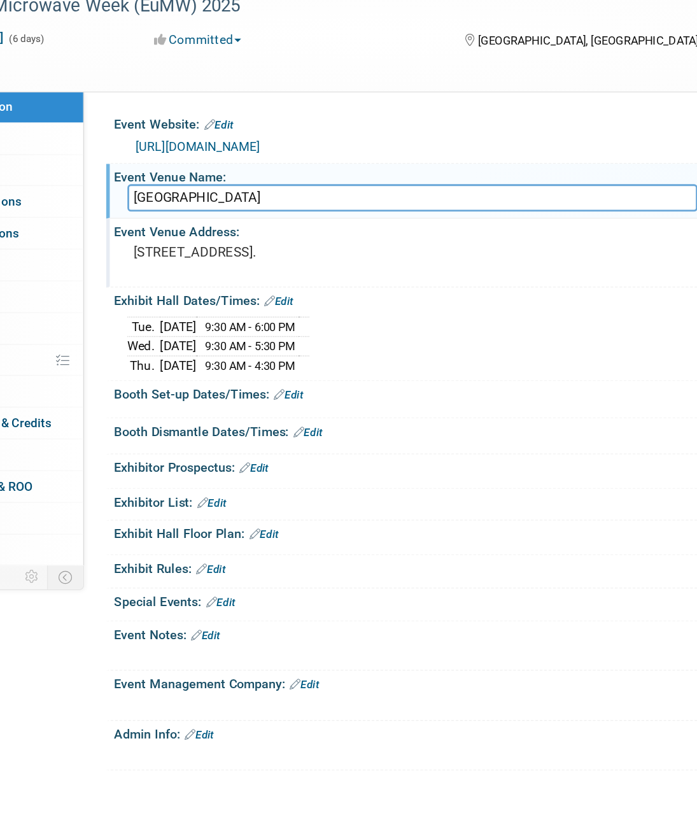
click at [359, 190] on input "Jaarbeurs Convention Centre" at bounding box center [370, 188] width 411 height 20
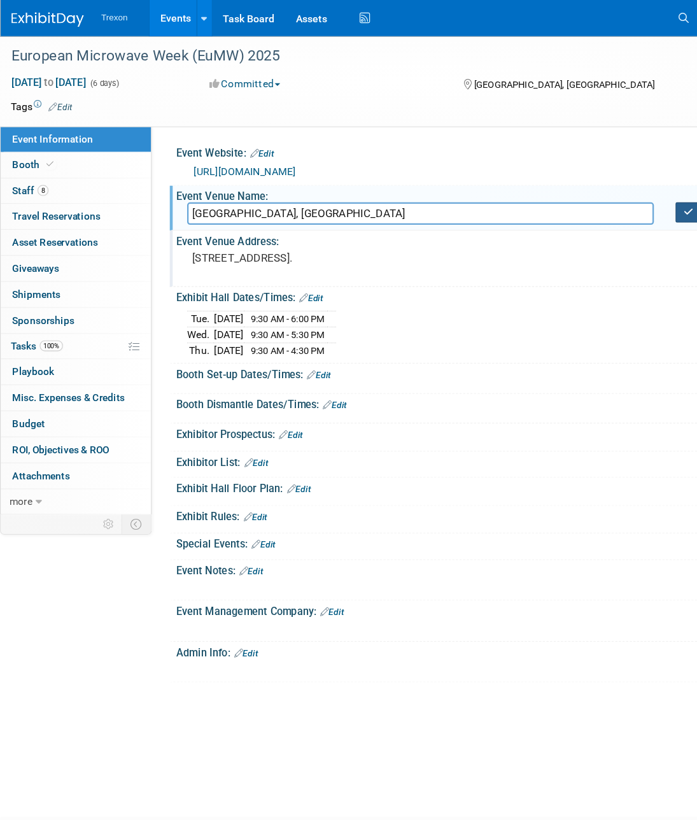
type input "Jaarbeurs Convention Centre, HALL 7"
click at [608, 187] on icon "button" at bounding box center [607, 187] width 9 height 8
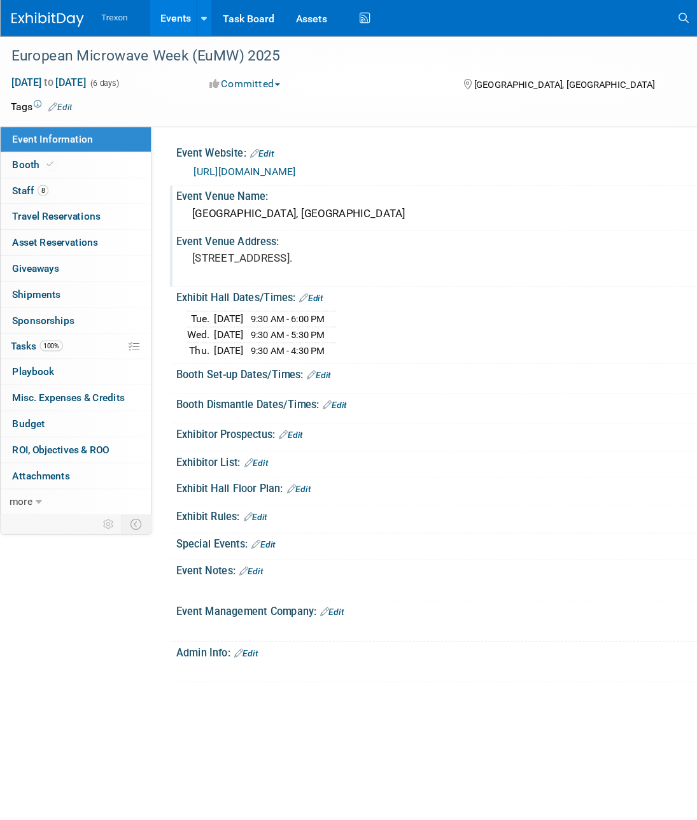
click at [153, 10] on link "Events" at bounding box center [155, 16] width 46 height 32
